Goal: Information Seeking & Learning: Learn about a topic

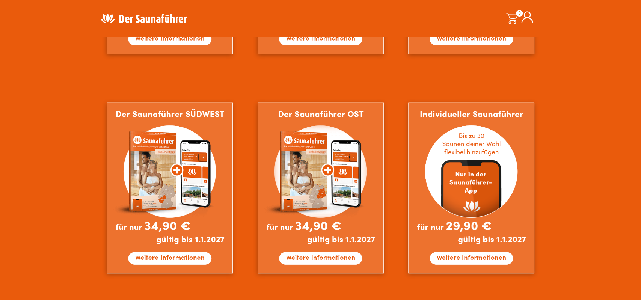
scroll to position [664, 0]
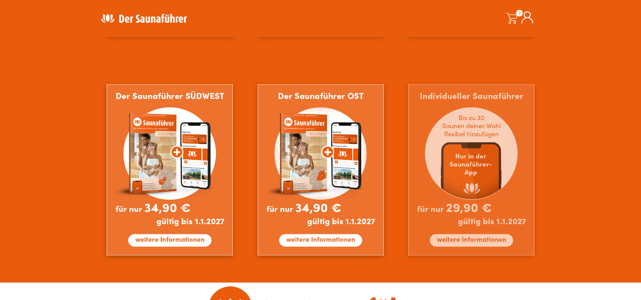
click at [450, 236] on img at bounding box center [471, 170] width 126 height 172
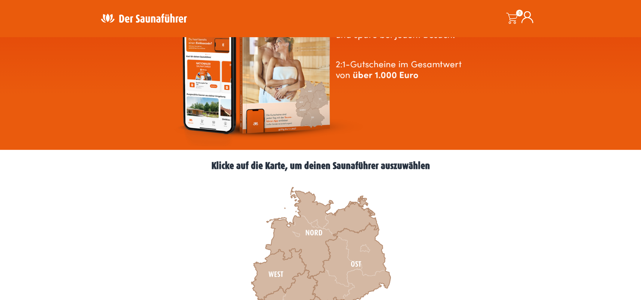
scroll to position [18, 0]
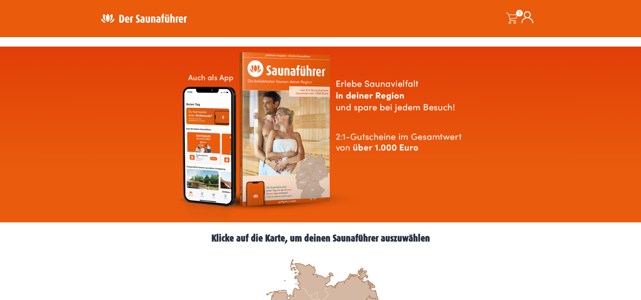
drag, startPoint x: 268, startPoint y: 242, endPoint x: 257, endPoint y: 225, distance: 19.8
click at [260, 237] on h2 "Klicke auf die Karte, um deinen Saunaführer auszuwählen" at bounding box center [320, 239] width 451 height 10
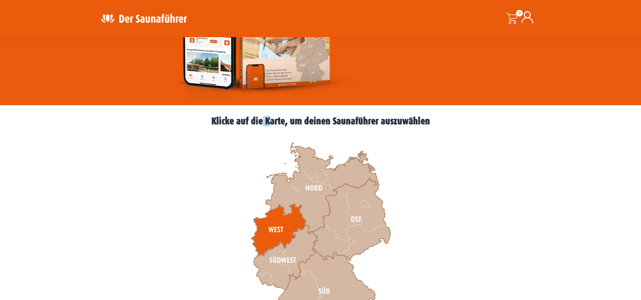
click at [278, 224] on icon at bounding box center [278, 230] width 55 height 52
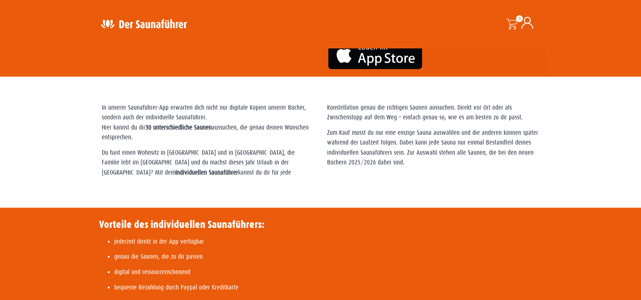
scroll to position [129, 0]
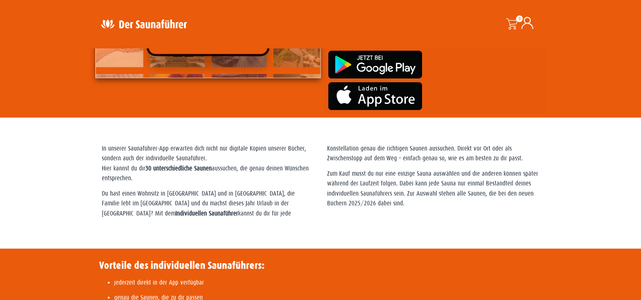
click at [238, 210] on strong "Individuellen Saunaführer" at bounding box center [206, 213] width 63 height 7
drag, startPoint x: 359, startPoint y: 206, endPoint x: 354, endPoint y: 202, distance: 6.3
click at [358, 206] on p "Zum Kauf musst du nur eine einzige Sauna auswählen und die anderen können späte…" at bounding box center [433, 189] width 212 height 40
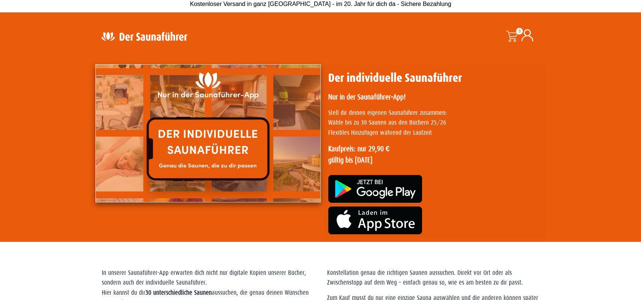
scroll to position [0, 0]
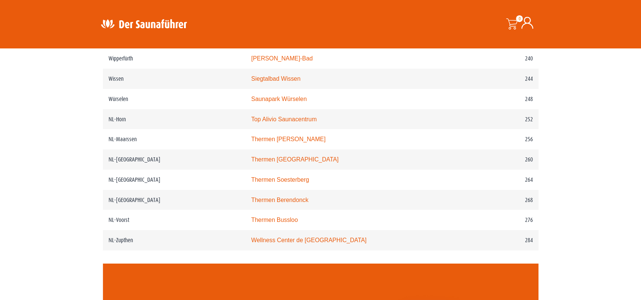
scroll to position [1563, 0]
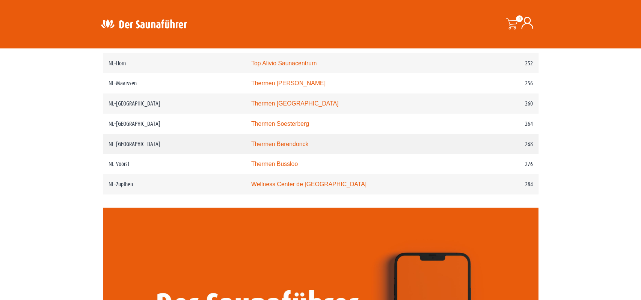
click at [295, 147] on link "Thermen Berendonck" at bounding box center [279, 144] width 57 height 6
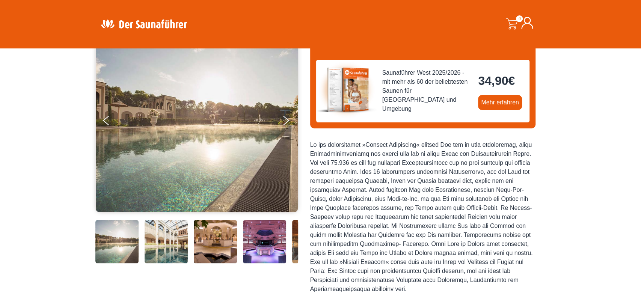
scroll to position [78, 0]
click at [281, 119] on img at bounding box center [197, 120] width 203 height 184
click at [284, 118] on button "Next" at bounding box center [291, 122] width 19 height 19
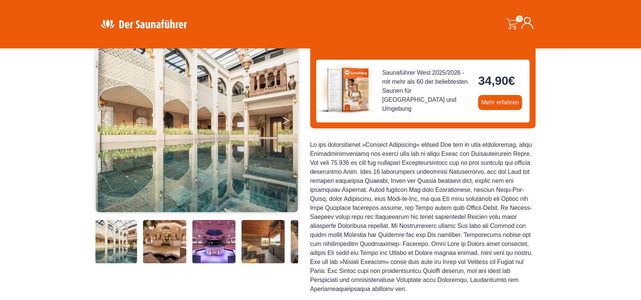
click at [284, 118] on button "Next" at bounding box center [291, 122] width 19 height 19
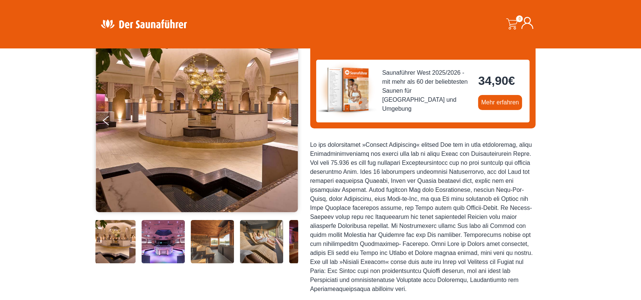
click at [284, 118] on icon "Next" at bounding box center [286, 119] width 7 height 5
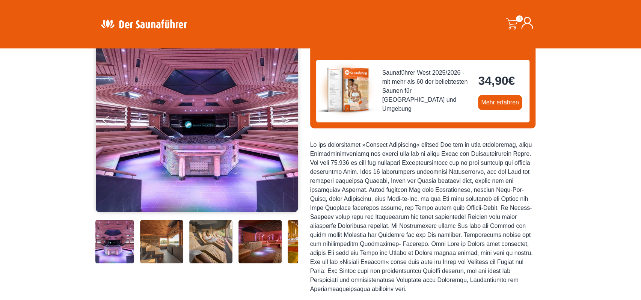
click at [284, 118] on icon "Next" at bounding box center [286, 119] width 7 height 5
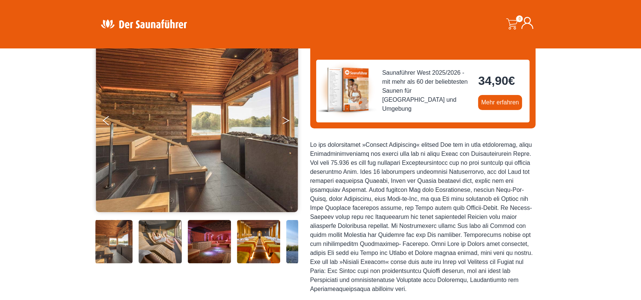
click at [284, 118] on icon "Next" at bounding box center [286, 119] width 7 height 5
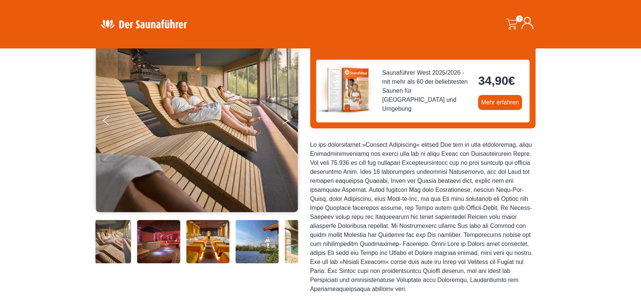
click at [284, 118] on icon "Next" at bounding box center [286, 119] width 7 height 5
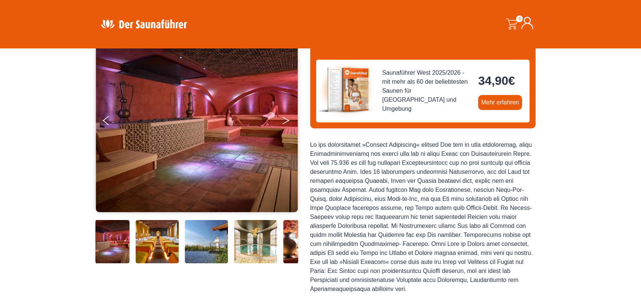
click at [284, 118] on icon "Next" at bounding box center [286, 119] width 7 height 5
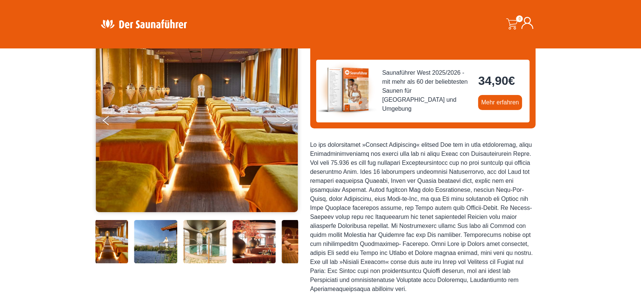
click at [284, 118] on icon "Next" at bounding box center [286, 119] width 7 height 5
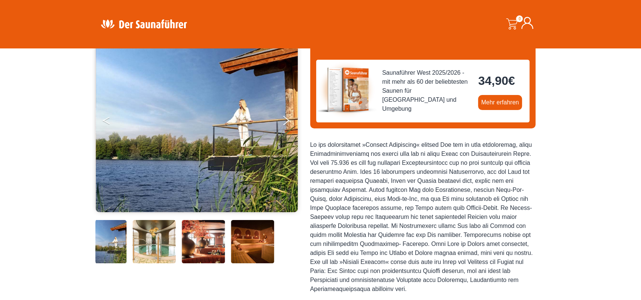
click at [107, 119] on button "Previous" at bounding box center [112, 122] width 19 height 19
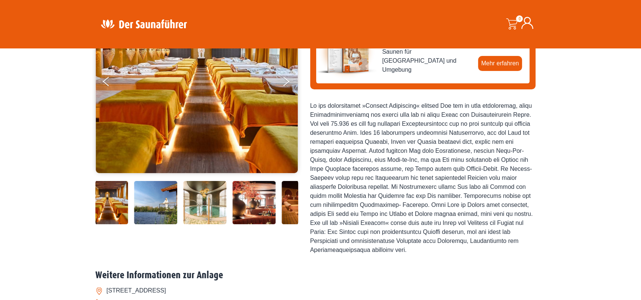
scroll to position [0, 0]
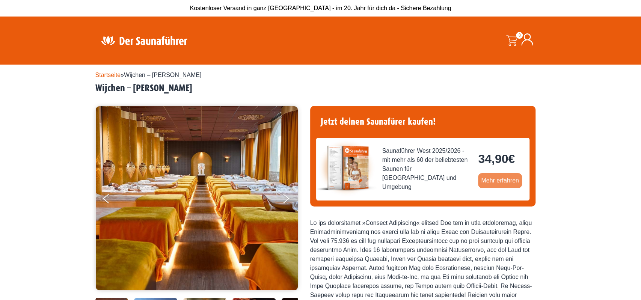
click at [518, 188] on link "Mehr erfahren" at bounding box center [500, 180] width 44 height 15
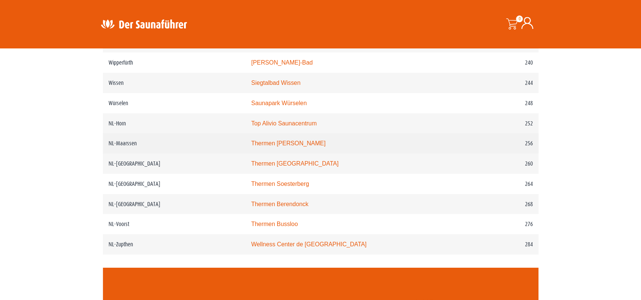
scroll to position [1485, 0]
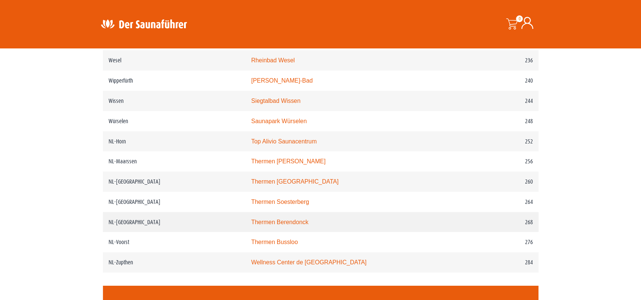
click at [119, 233] on td "NL-[GEOGRAPHIC_DATA]" at bounding box center [174, 222] width 143 height 20
click at [296, 225] on link "Thermen Berendonck" at bounding box center [279, 222] width 57 height 6
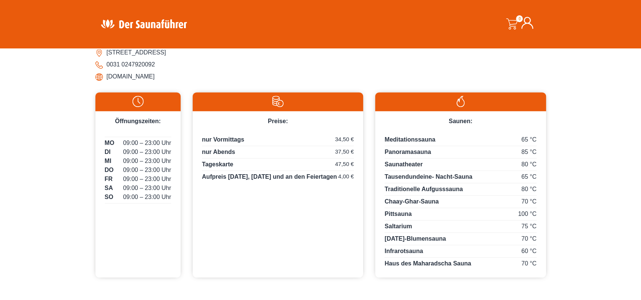
scroll to position [352, 0]
